Goal: Information Seeking & Learning: Learn about a topic

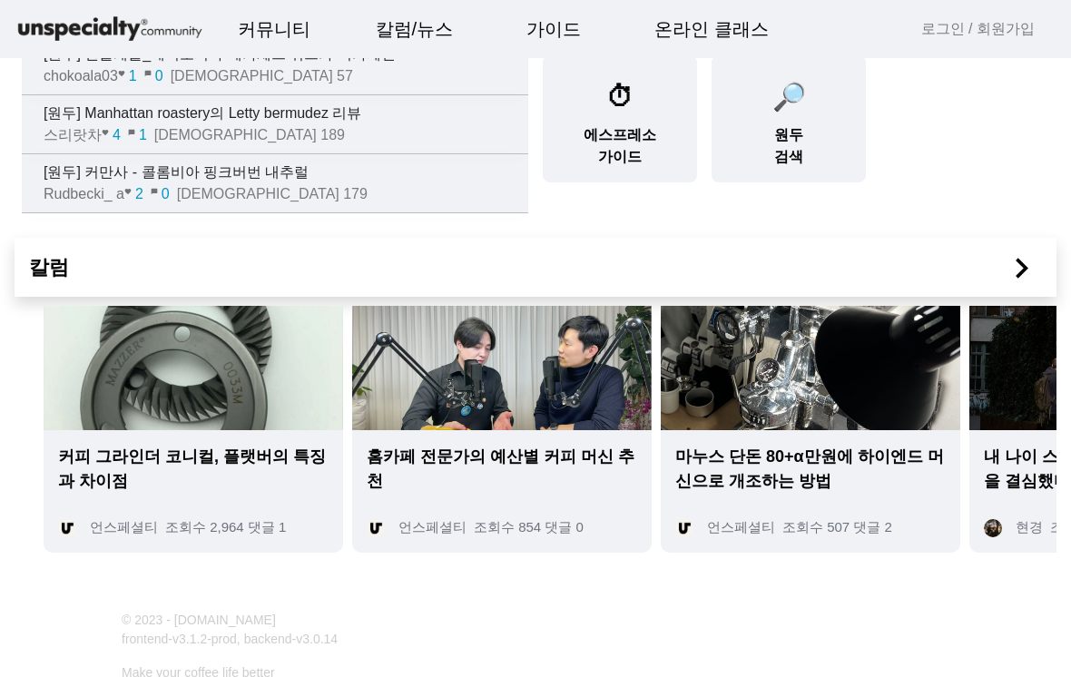
click at [197, 351] on img at bounding box center [193, 368] width 299 height 124
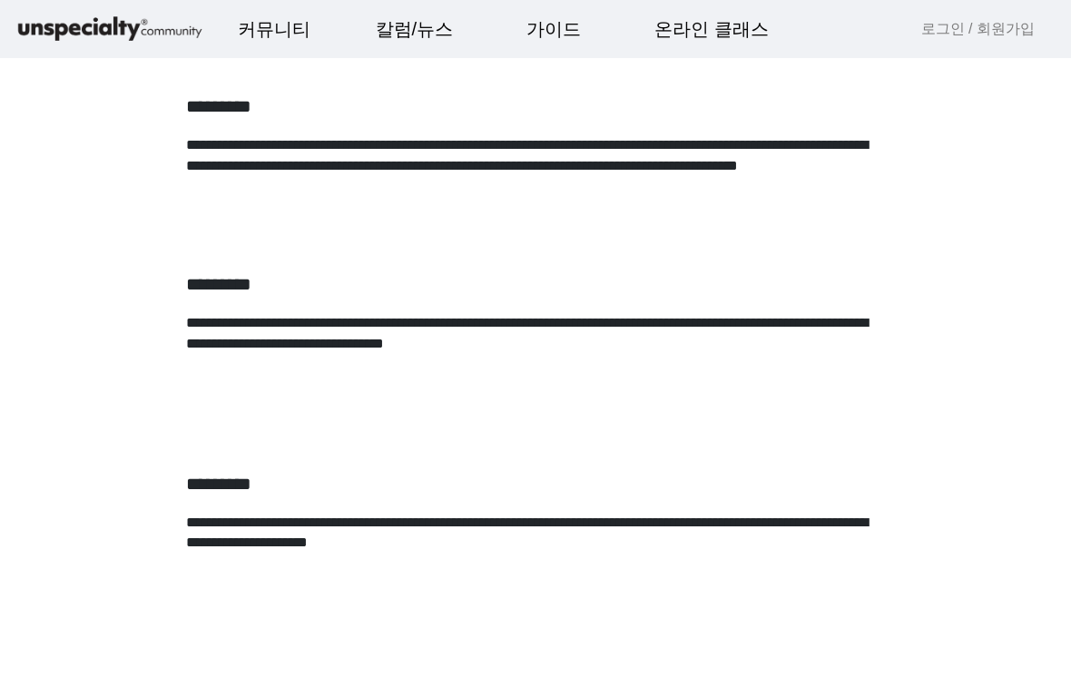
scroll to position [1282, 0]
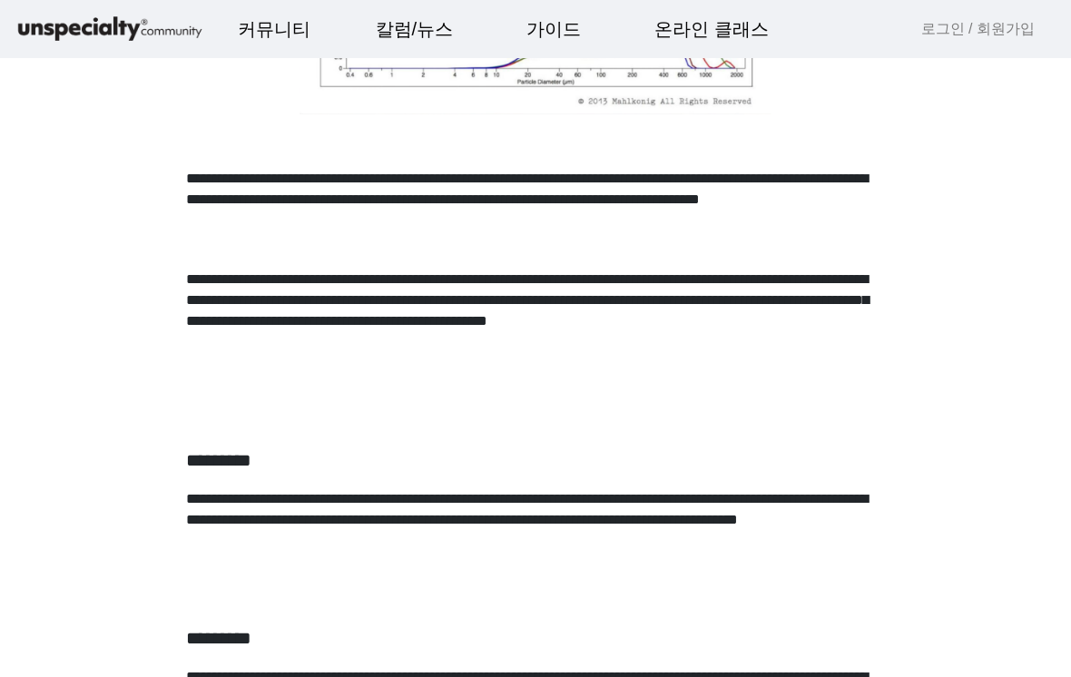
click at [355, 513] on p "**********" at bounding box center [535, 529] width 699 height 80
click at [0, 0] on link "분쇄도 가이드" at bounding box center [0, 0] width 0 height 0
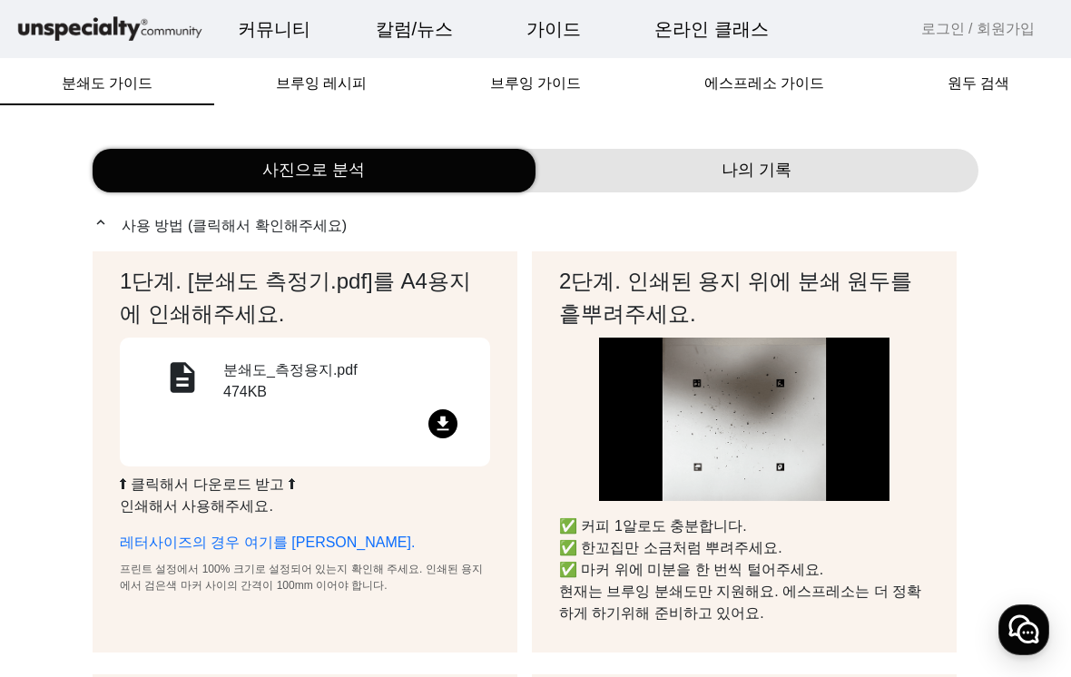
click at [552, 88] on span "브루잉 가이드" at bounding box center [535, 83] width 91 height 15
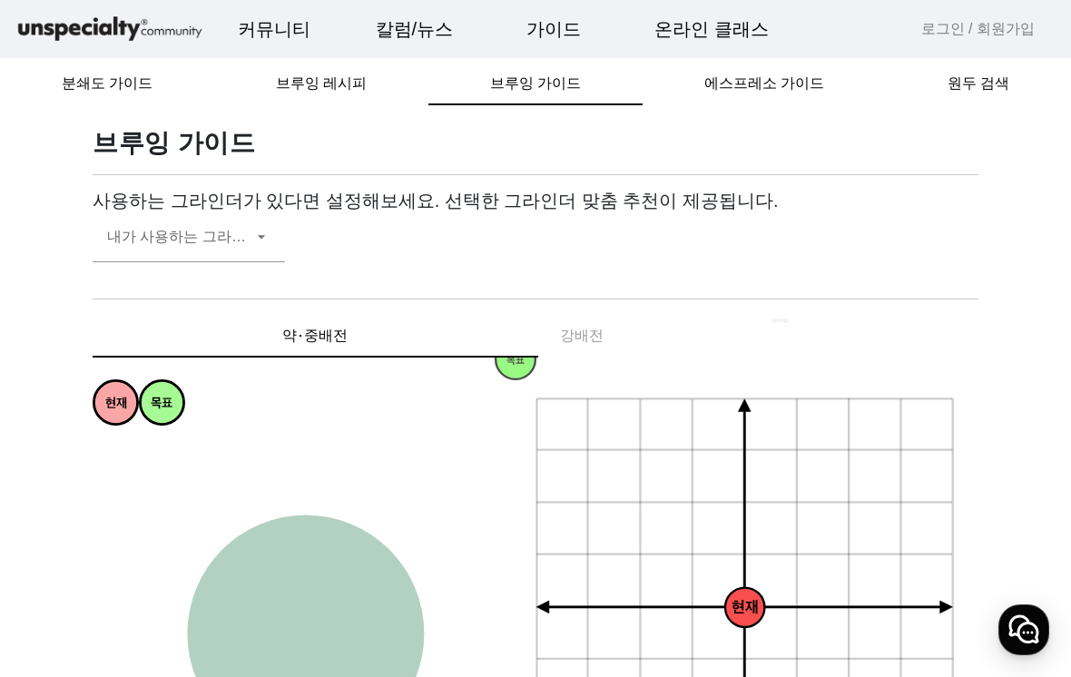
click at [774, 86] on span "에스프레소 가이드" at bounding box center [764, 83] width 120 height 15
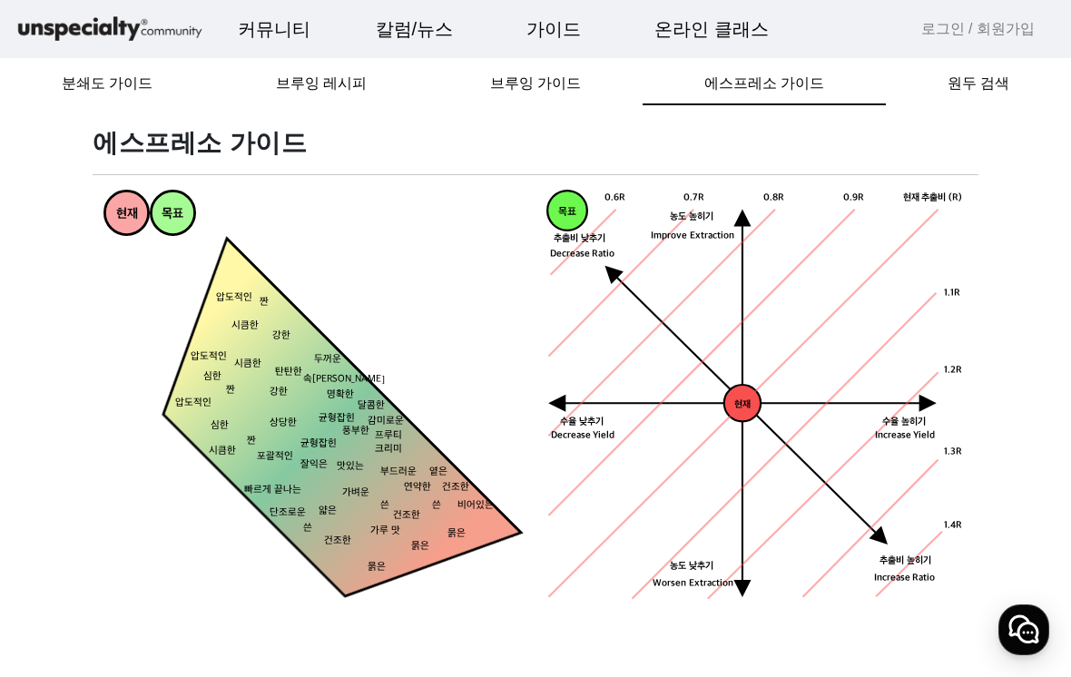
click at [325, 91] on span "브루잉 레시피" at bounding box center [321, 83] width 91 height 15
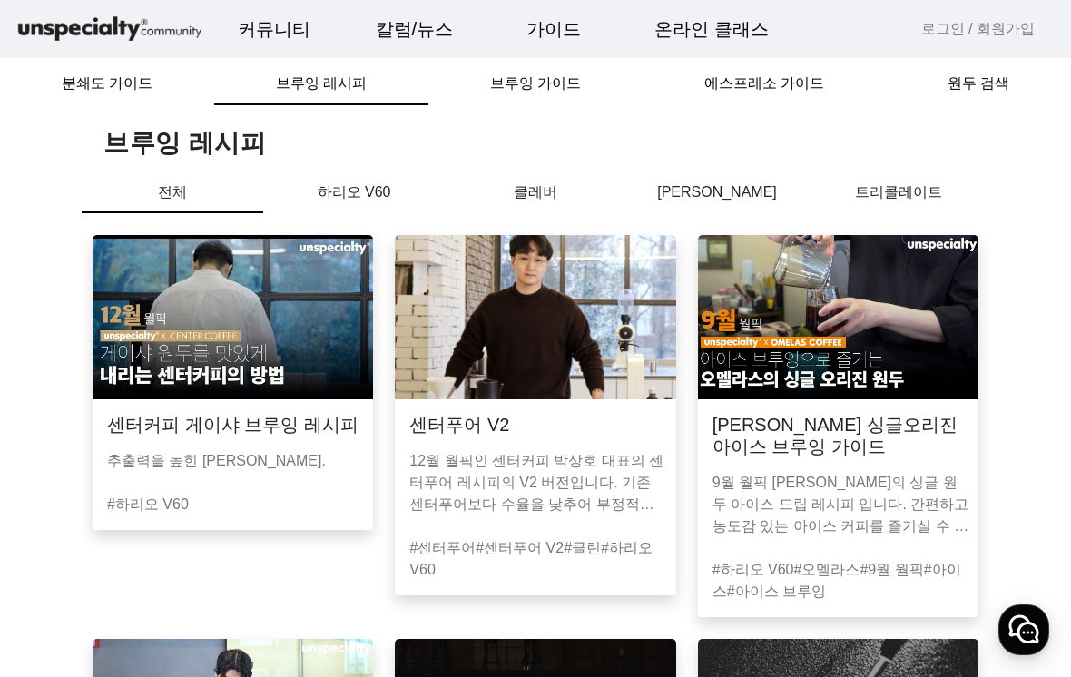
click at [0, 0] on link "에스프레소 가이드" at bounding box center [0, 0] width 0 height 0
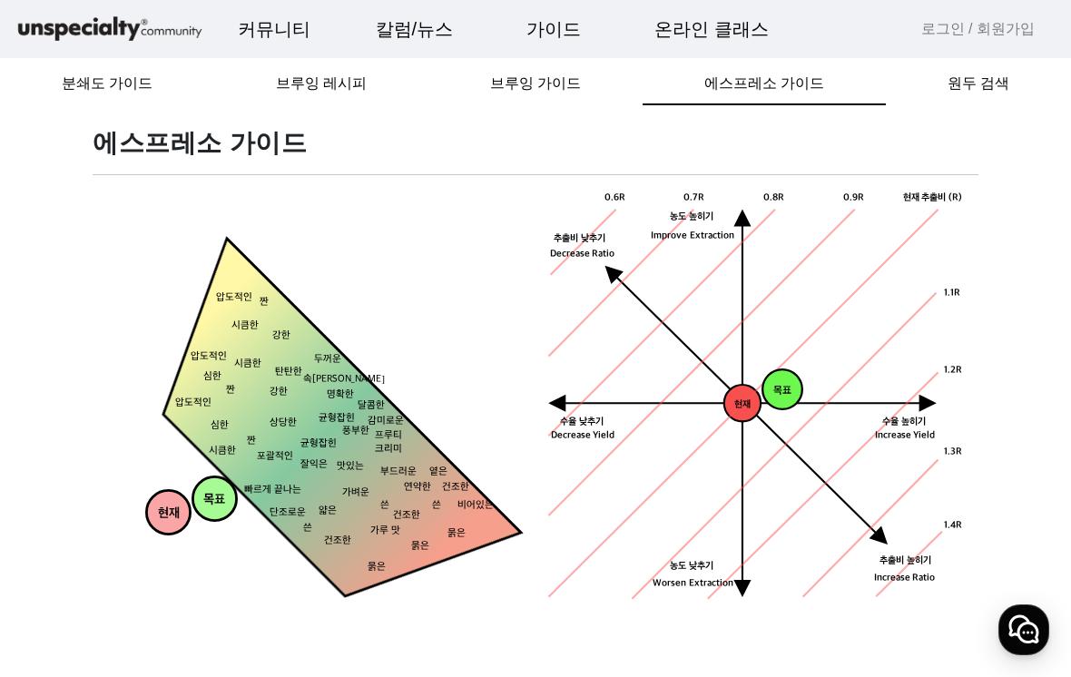
click at [105, 94] on span "분쇄도 가이드" at bounding box center [107, 84] width 91 height 44
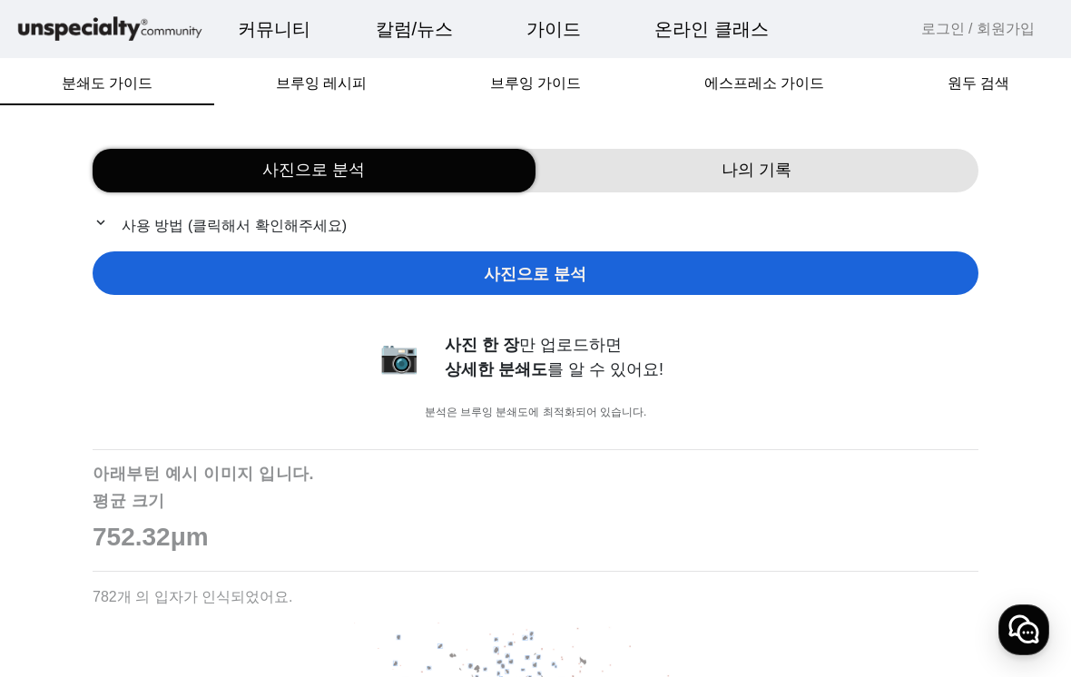
click at [333, 80] on span "브루잉 레시피" at bounding box center [321, 83] width 91 height 15
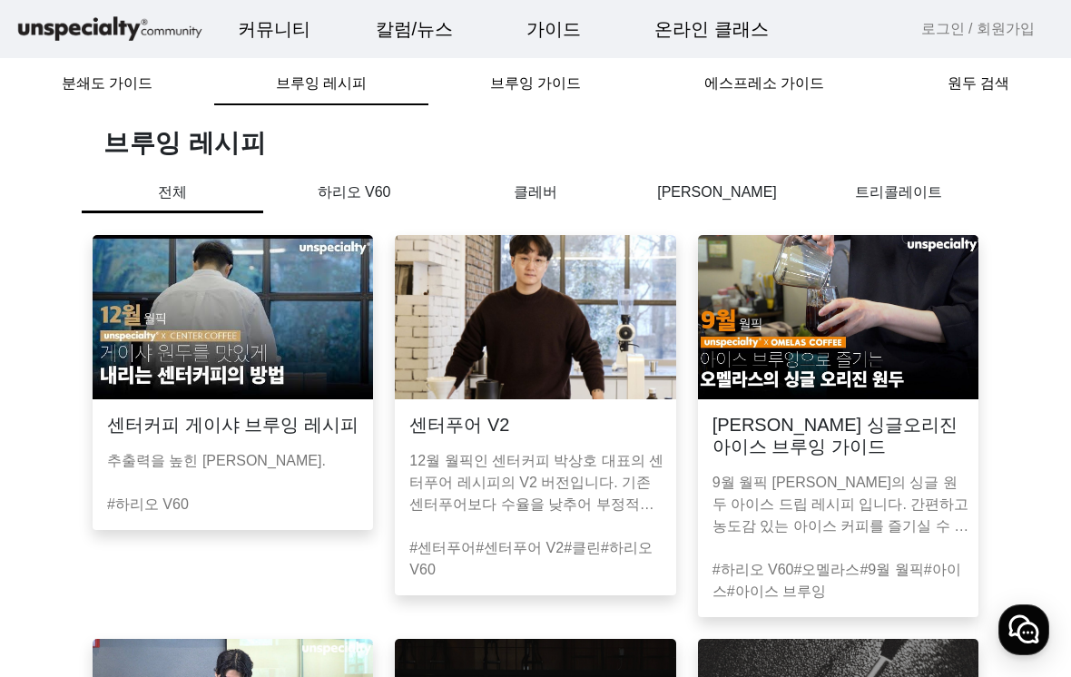
click at [514, 103] on span "브루잉 가이드" at bounding box center [535, 84] width 91 height 44
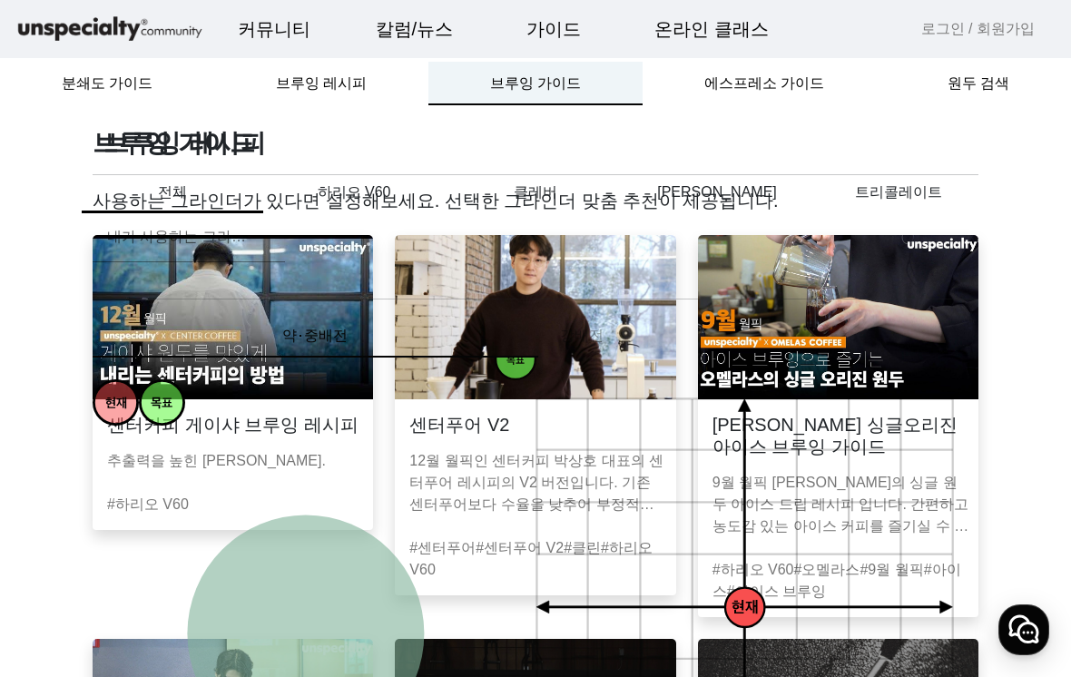
click at [546, 84] on span "브루잉 가이드" at bounding box center [535, 83] width 91 height 15
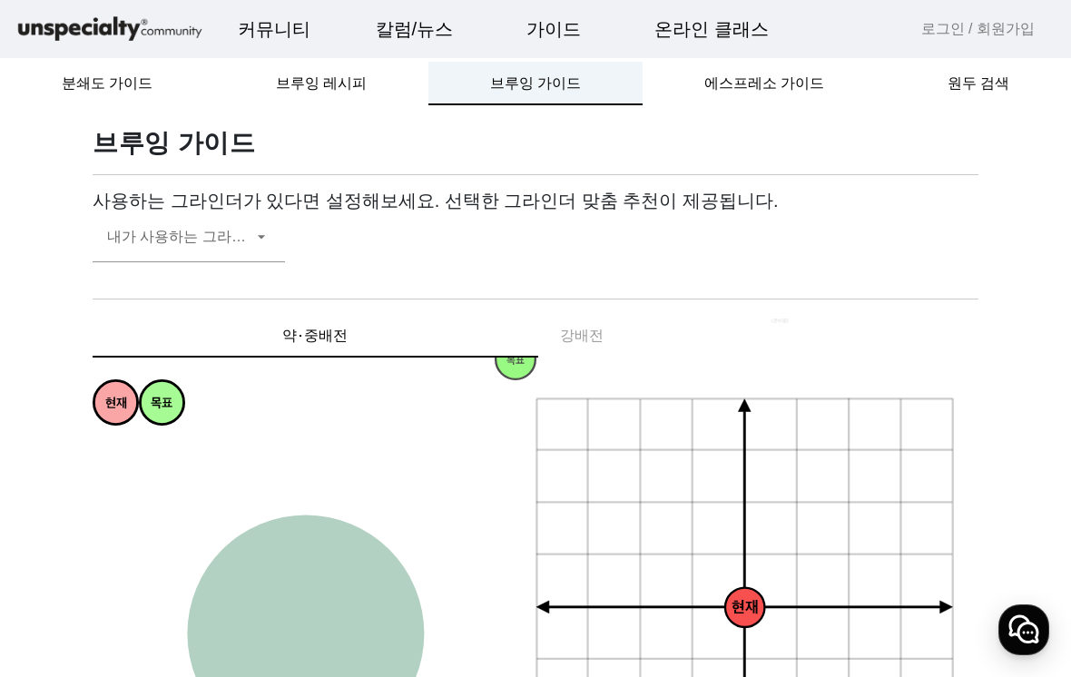
click at [770, 94] on span "에스프레소 가이드" at bounding box center [764, 84] width 120 height 44
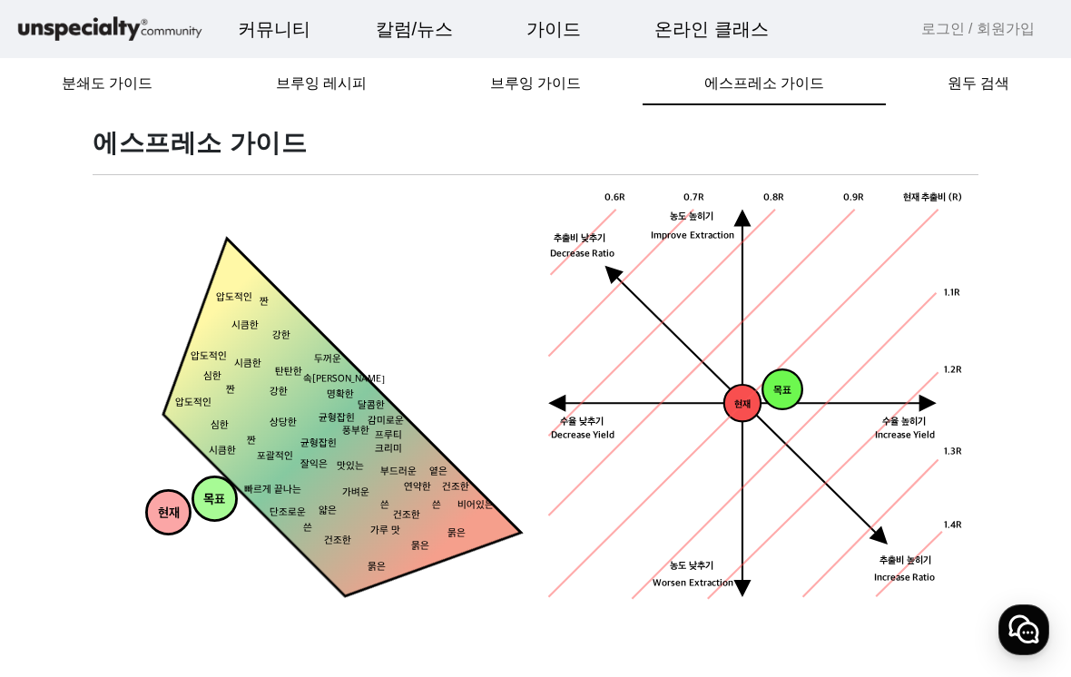
click at [965, 83] on span "원두 검색" at bounding box center [978, 83] width 62 height 15
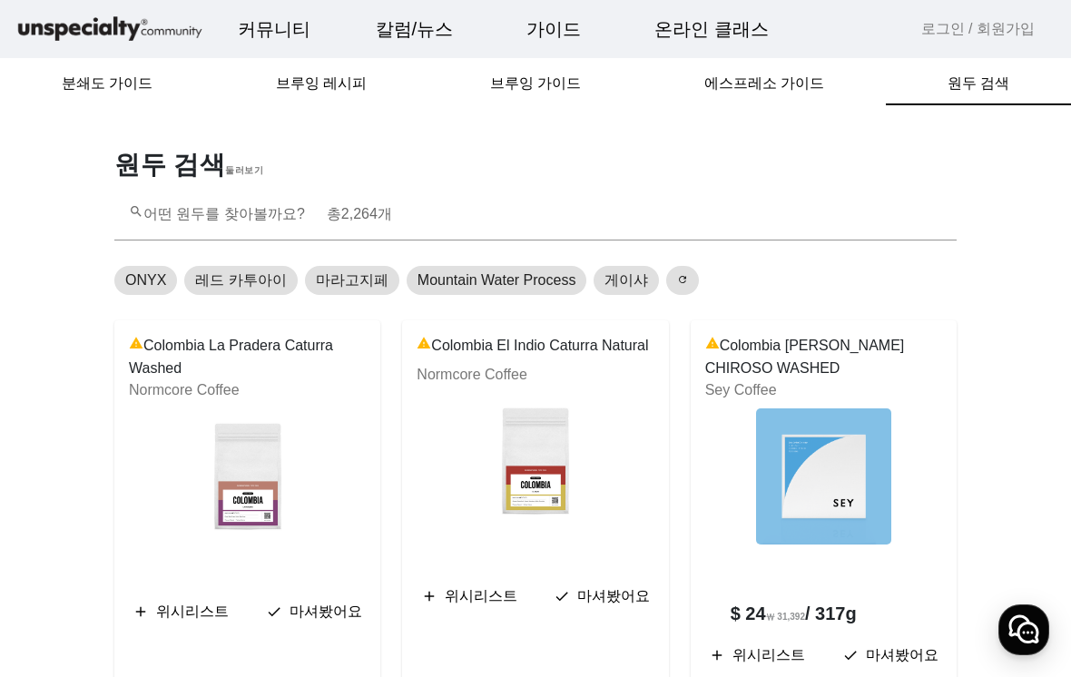
click at [753, 91] on span "에스프레소 가이드" at bounding box center [764, 83] width 120 height 15
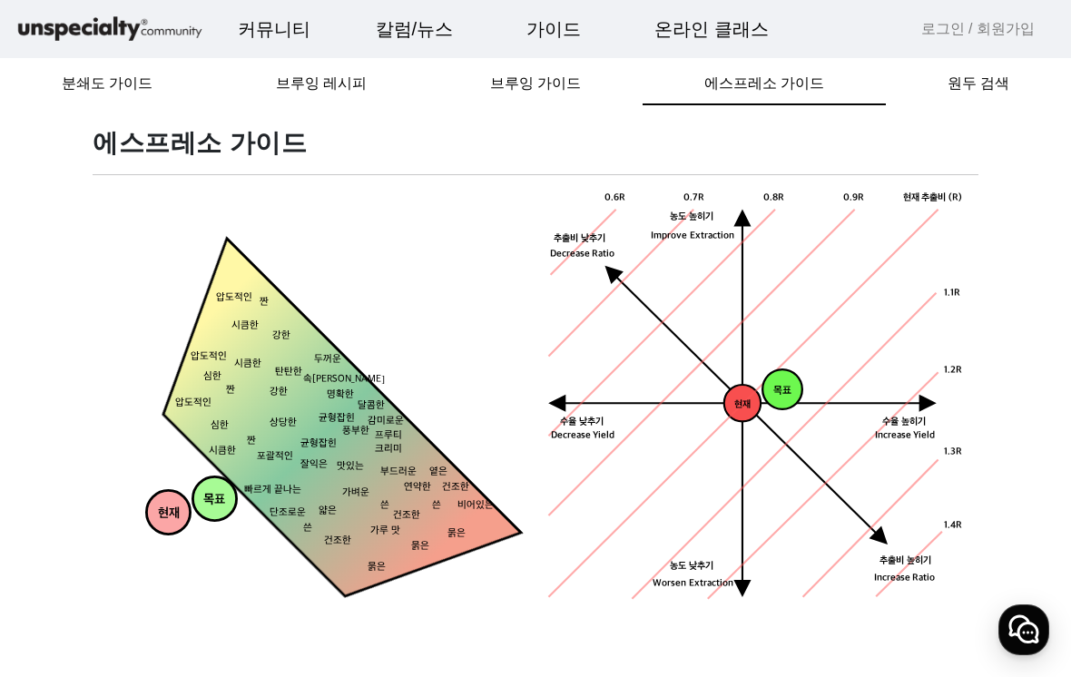
click at [553, 83] on span "브루잉 가이드" at bounding box center [535, 83] width 91 height 15
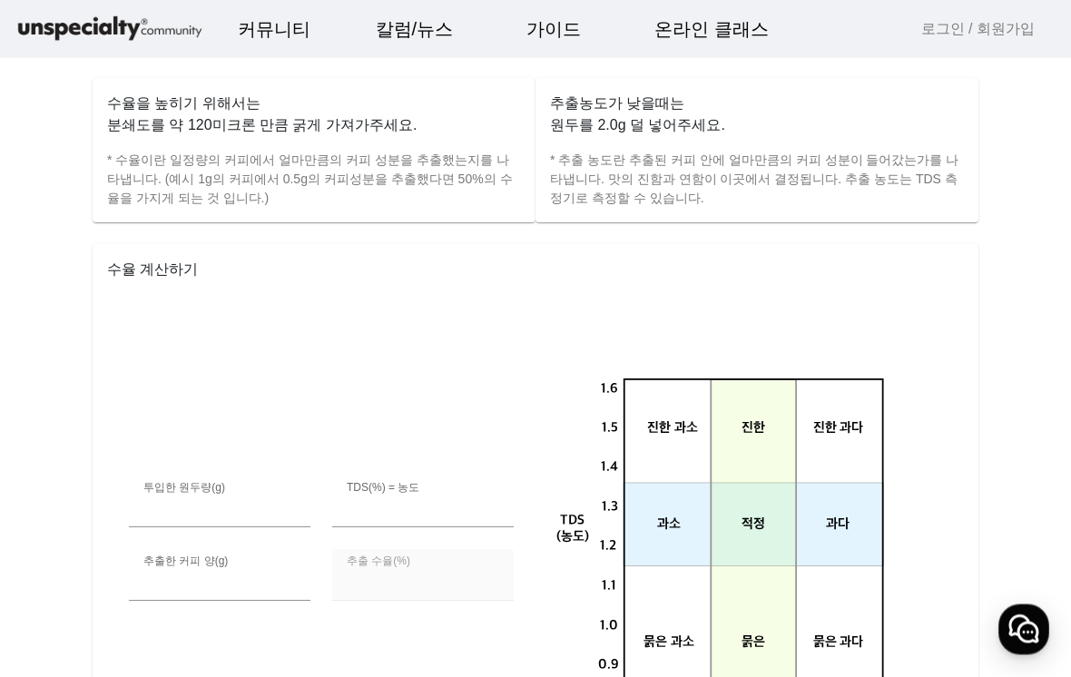
scroll to position [846, 0]
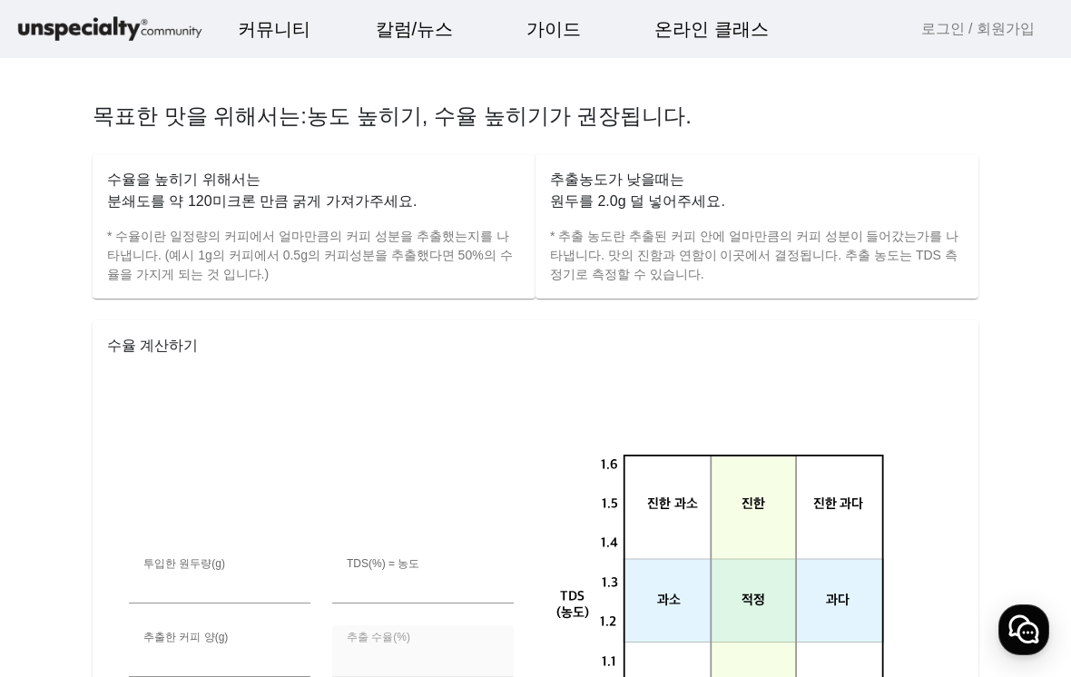
click at [113, 35] on img at bounding box center [110, 30] width 191 height 32
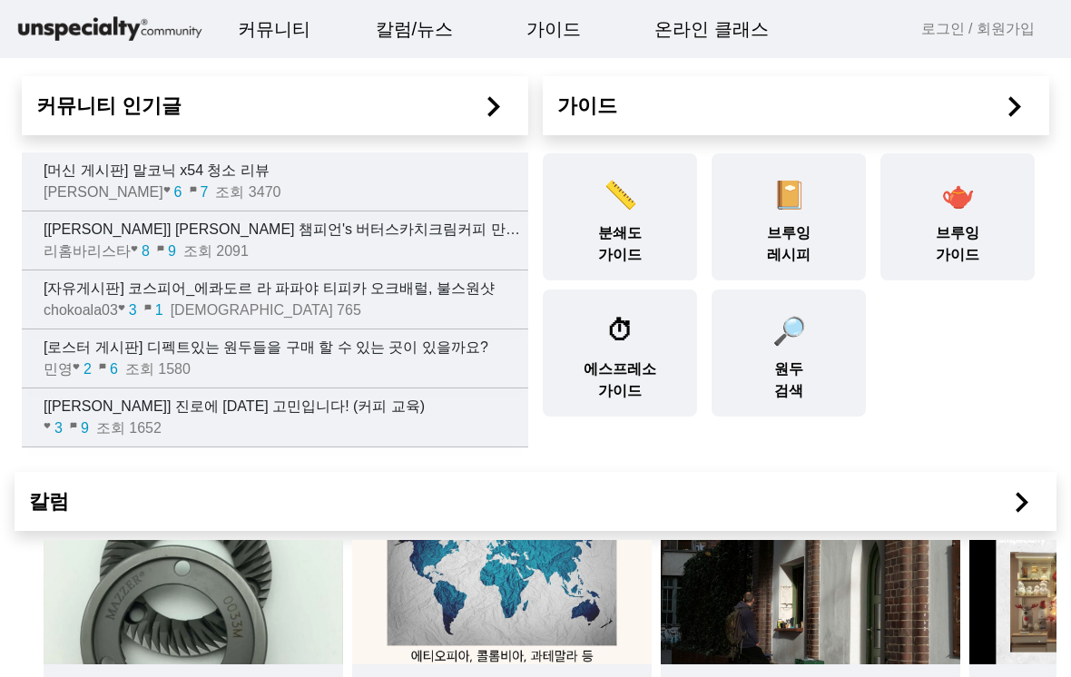
click at [690, 34] on link "온라인 클래스" at bounding box center [711, 29] width 143 height 49
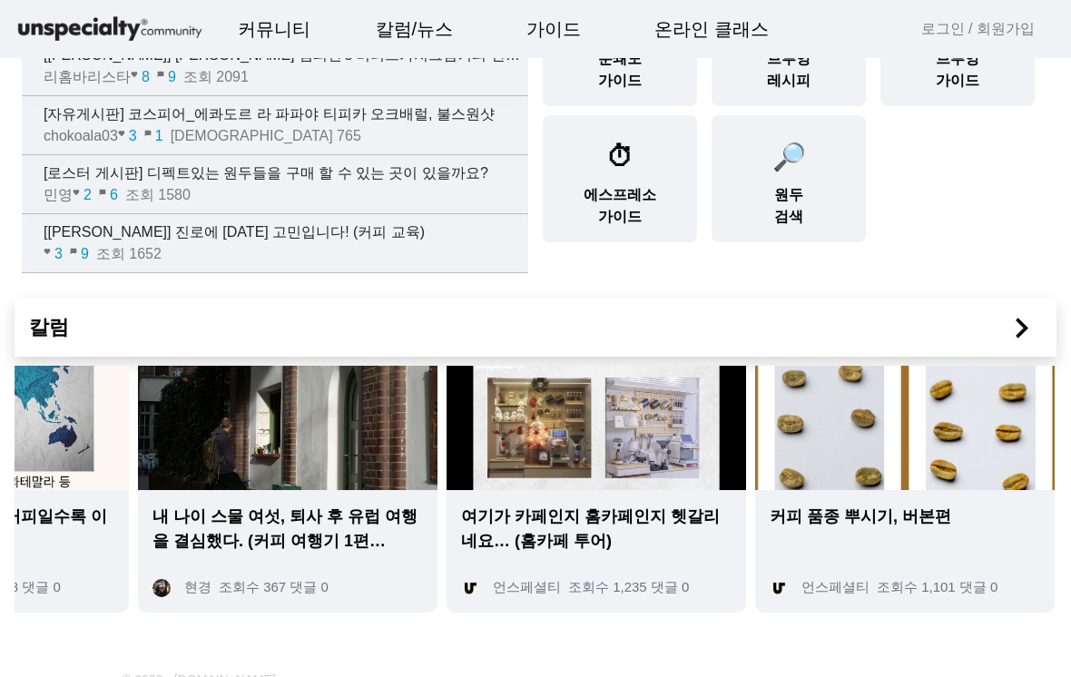
scroll to position [0, 521]
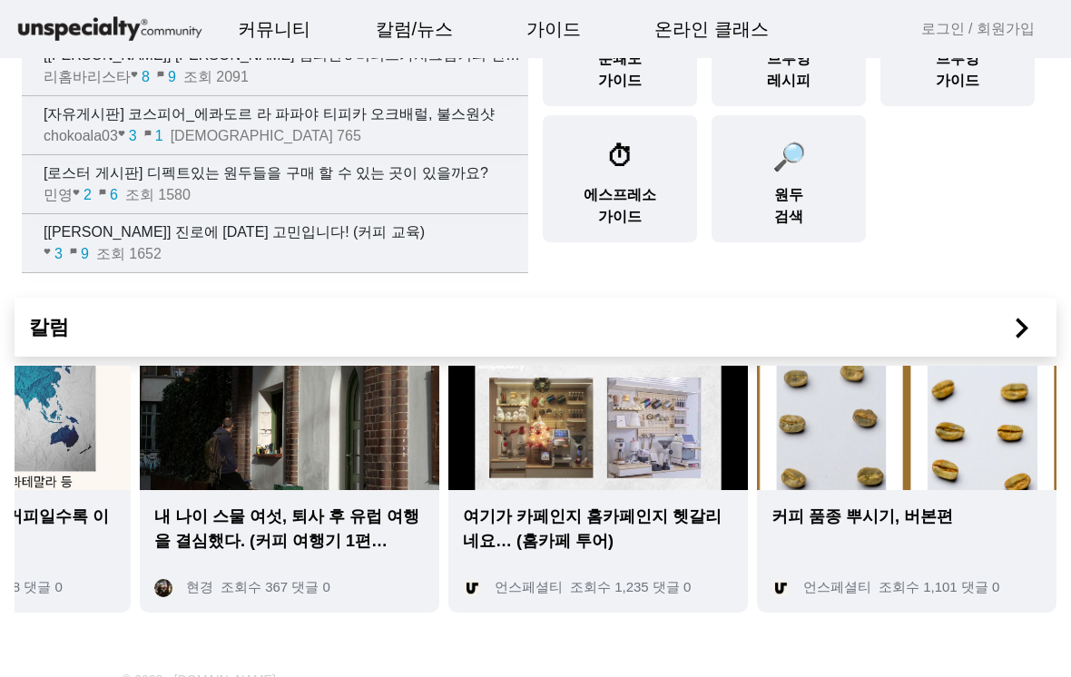
click at [837, 398] on img at bounding box center [906, 428] width 299 height 124
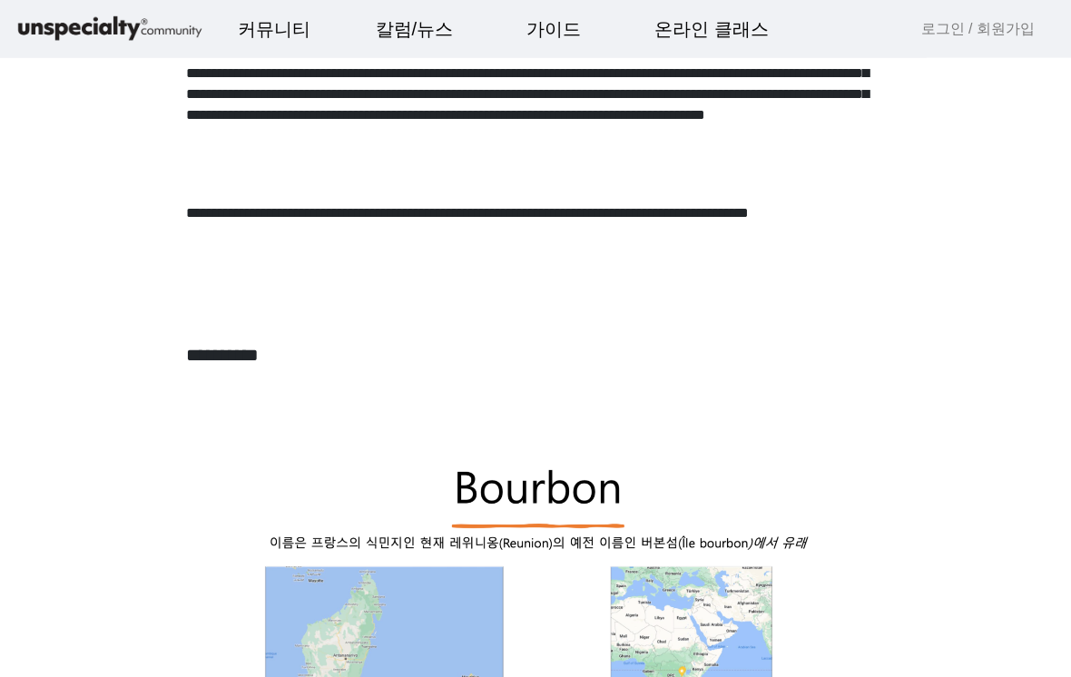
scroll to position [194, 0]
click at [573, 268] on p at bounding box center [535, 274] width 699 height 21
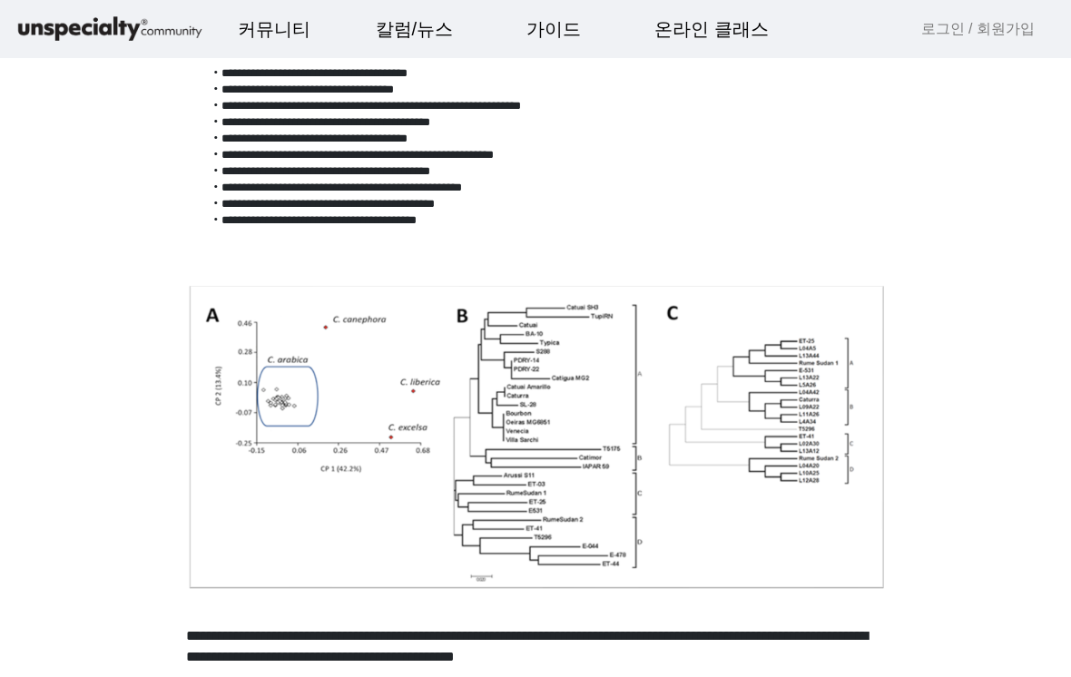
scroll to position [4590, 0]
